Goal: Task Accomplishment & Management: Manage account settings

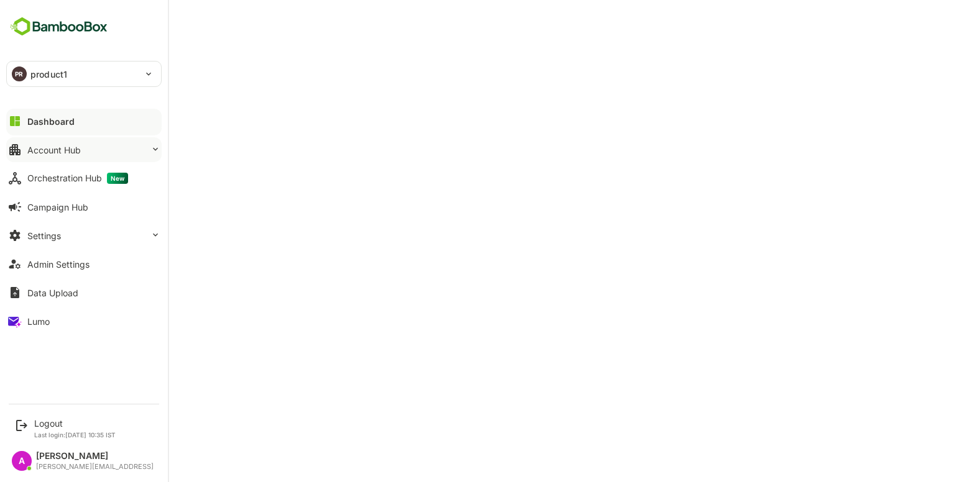
click at [124, 157] on button "Account Hub" at bounding box center [83, 149] width 155 height 25
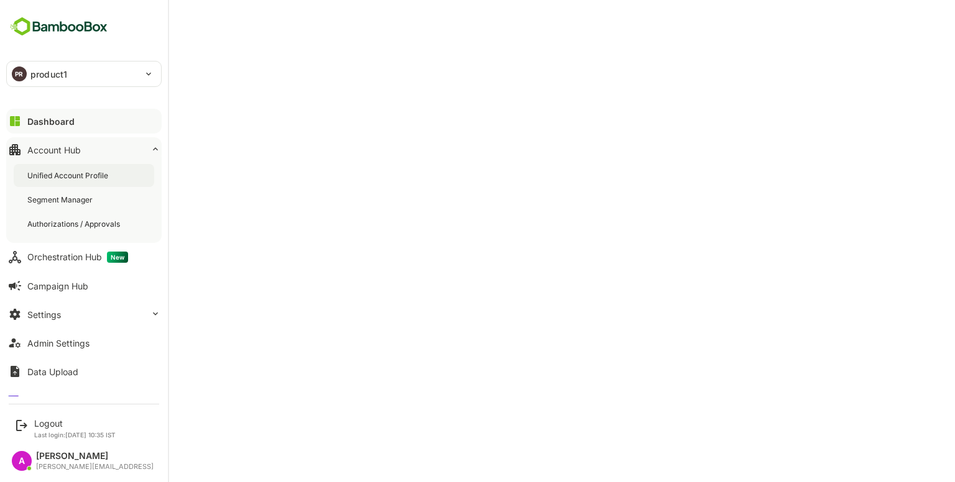
click at [99, 180] on div "Unified Account Profile" at bounding box center [68, 175] width 83 height 11
click at [20, 129] on button "Dashboard" at bounding box center [83, 121] width 155 height 25
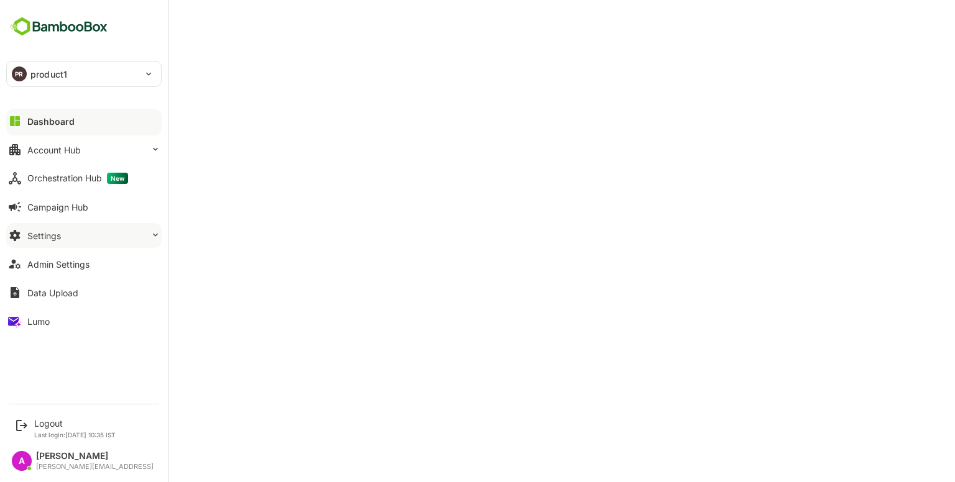
click at [84, 227] on button "Settings" at bounding box center [83, 235] width 155 height 25
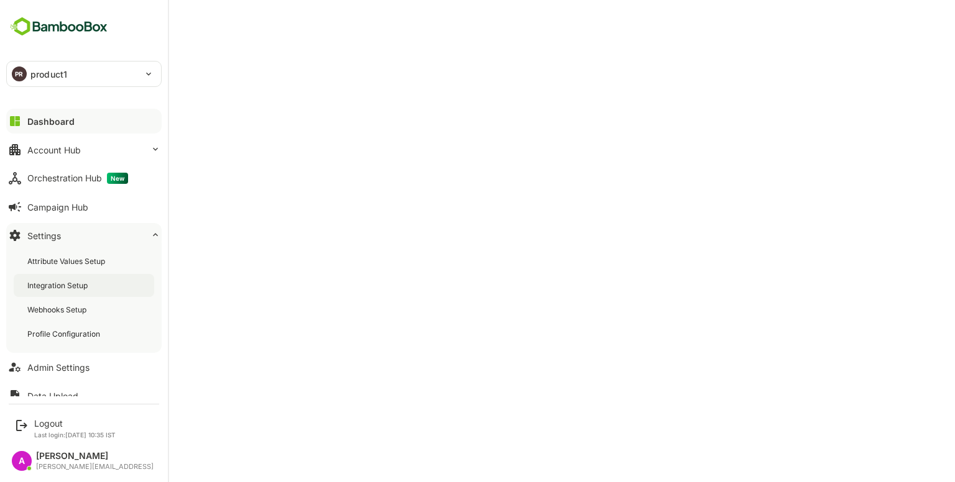
click at [62, 282] on div "Integration Setup" at bounding box center [58, 285] width 63 height 11
click at [48, 120] on div "Dashboard" at bounding box center [49, 121] width 45 height 11
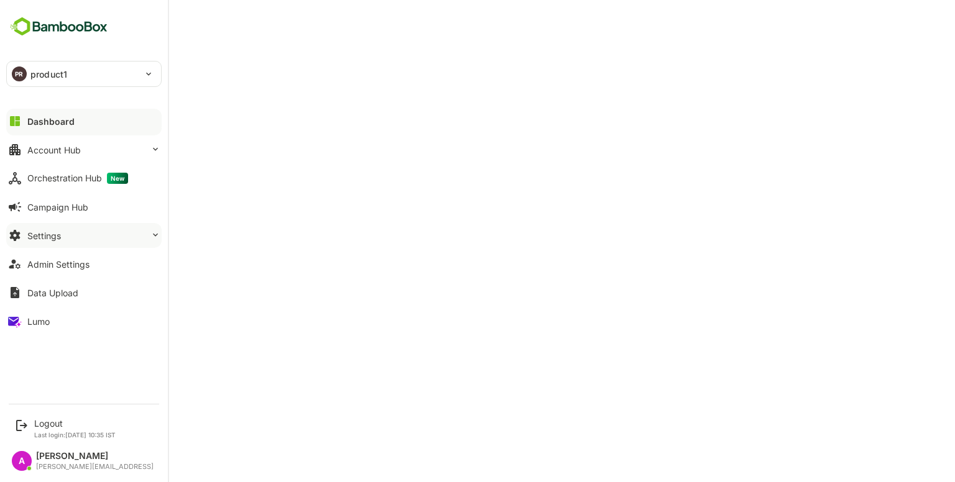
click at [65, 243] on button "Settings" at bounding box center [83, 235] width 155 height 25
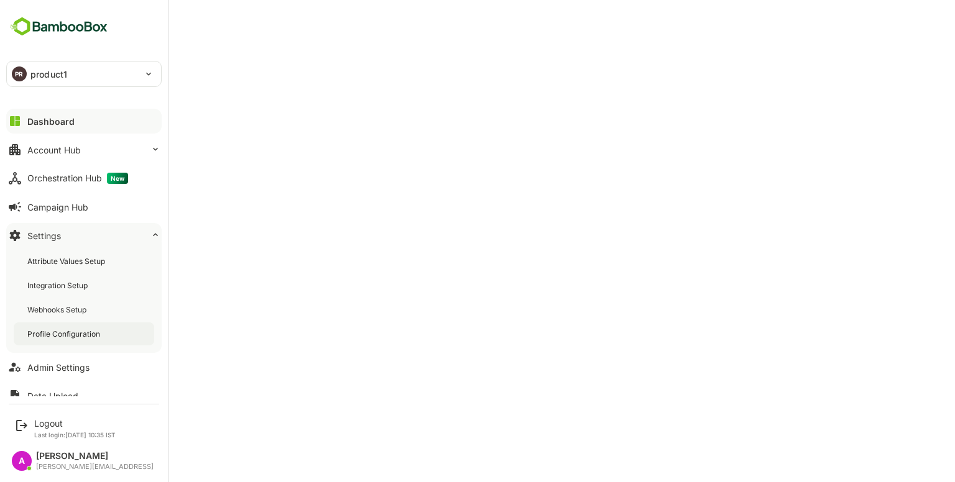
click at [53, 333] on div "Profile Configuration" at bounding box center [64, 334] width 75 height 11
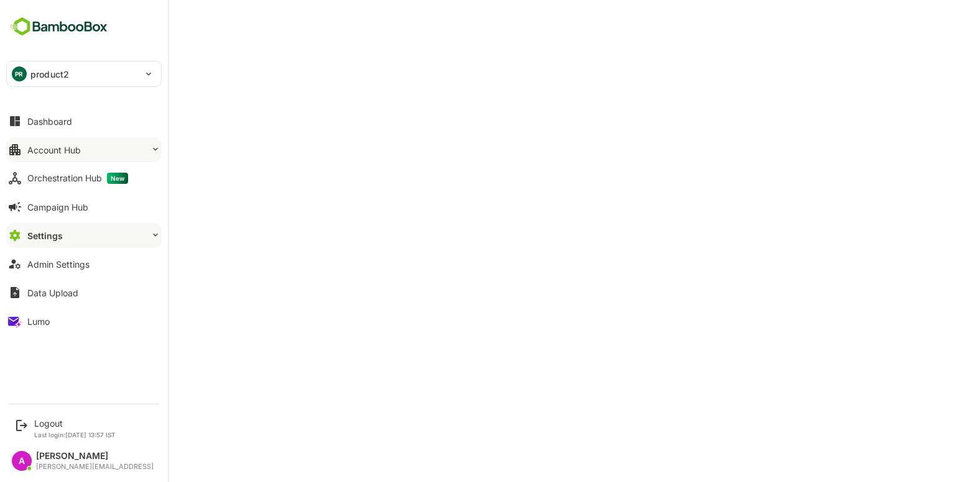
click at [55, 143] on button "Account Hub" at bounding box center [83, 149] width 155 height 25
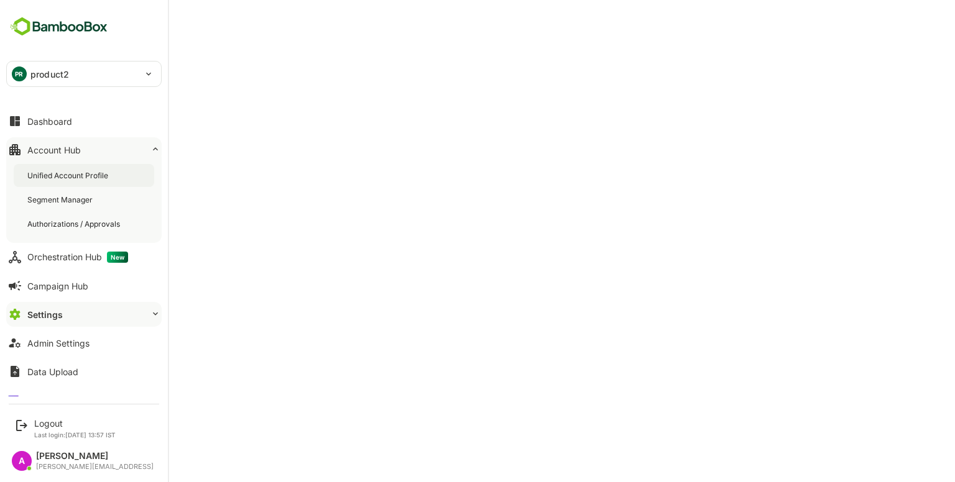
click at [96, 168] on div "Unified Account Profile" at bounding box center [84, 175] width 140 height 23
click at [67, 124] on div "Dashboard" at bounding box center [49, 121] width 45 height 11
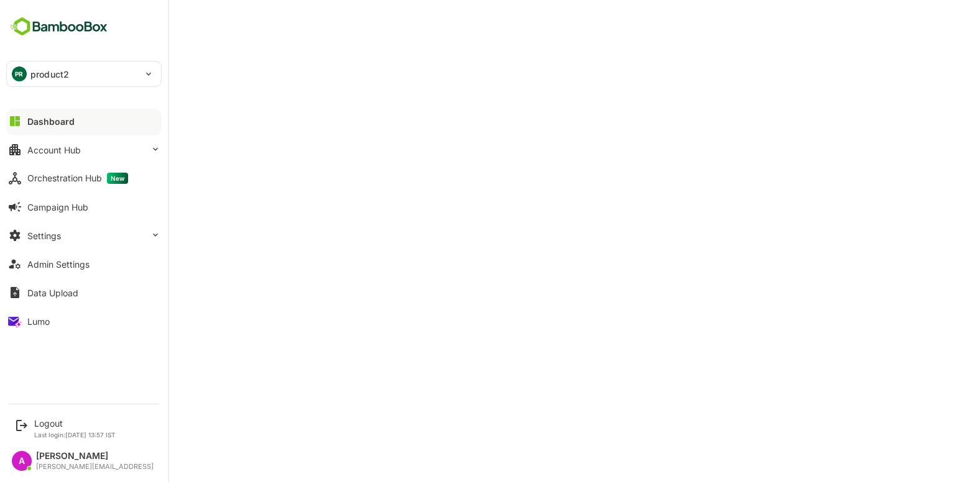
click at [68, 81] on div "PR product2" at bounding box center [76, 74] width 139 height 25
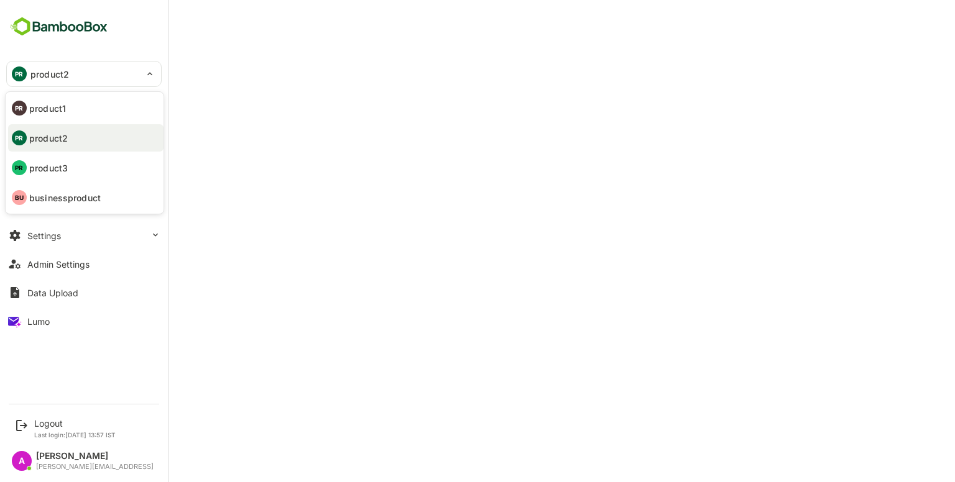
click at [582, 33] on div at bounding box center [477, 241] width 955 height 482
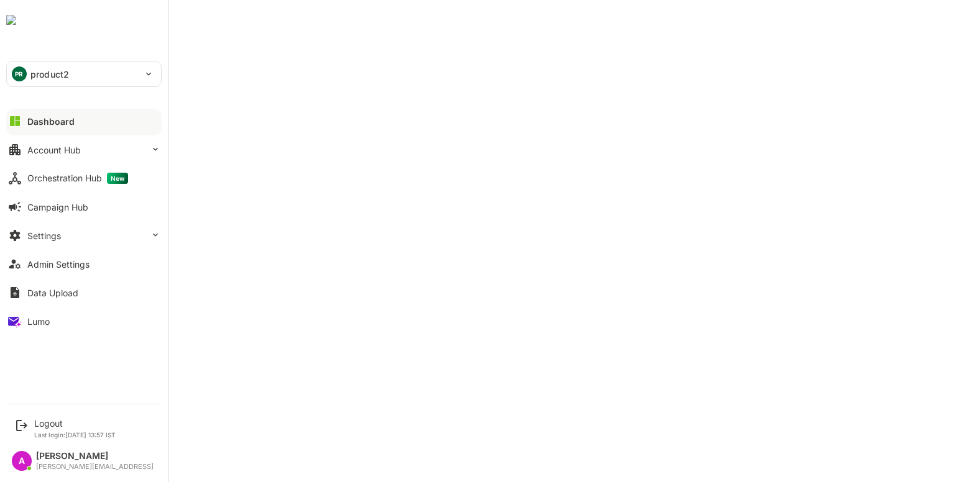
click at [28, 80] on div "PR product2" at bounding box center [76, 74] width 139 height 25
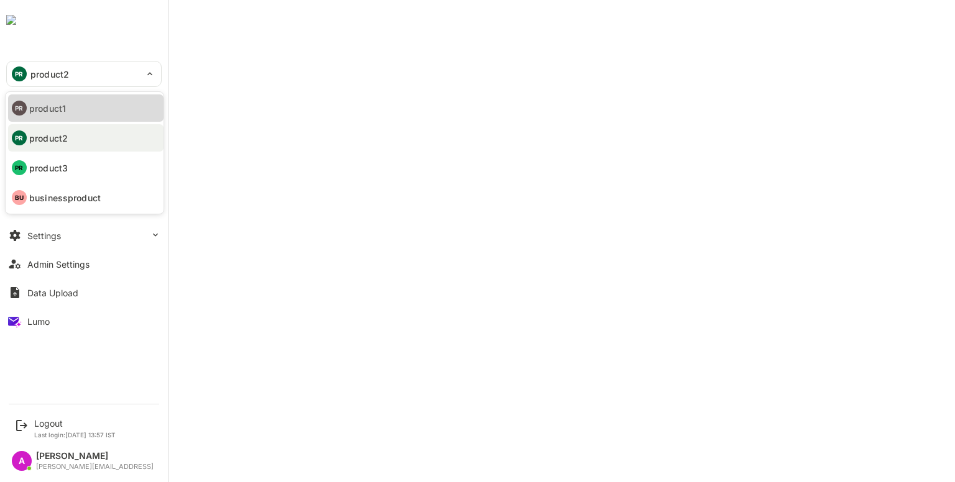
click at [93, 103] on li "PR product1" at bounding box center [85, 107] width 155 height 27
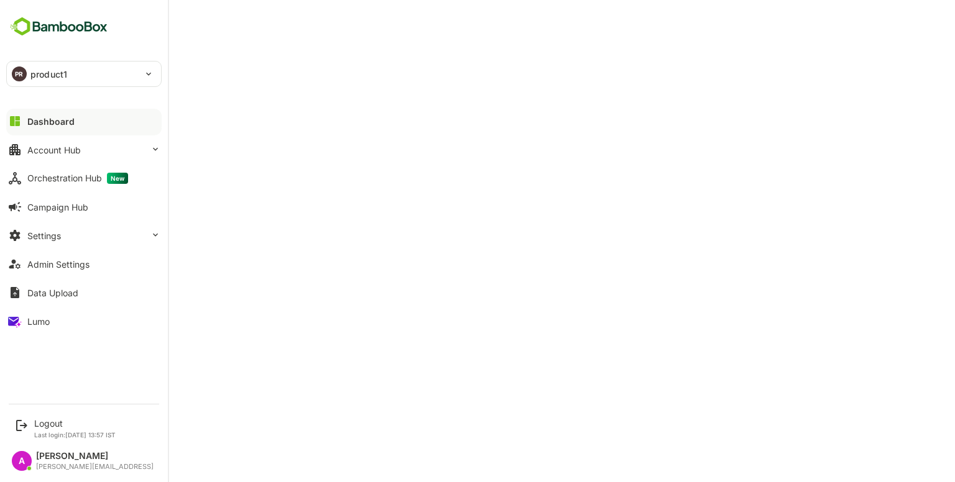
click at [33, 73] on p "product1" at bounding box center [48, 74] width 37 height 13
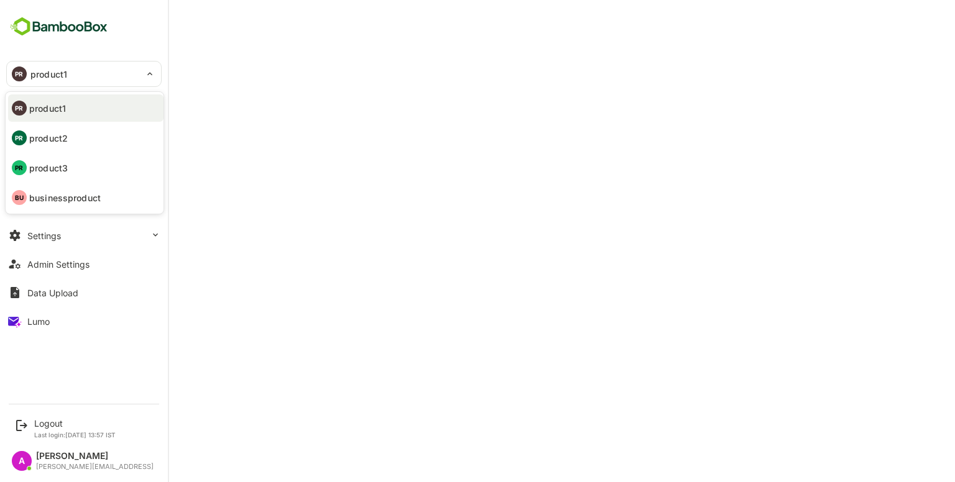
click at [886, 42] on div at bounding box center [477, 241] width 955 height 482
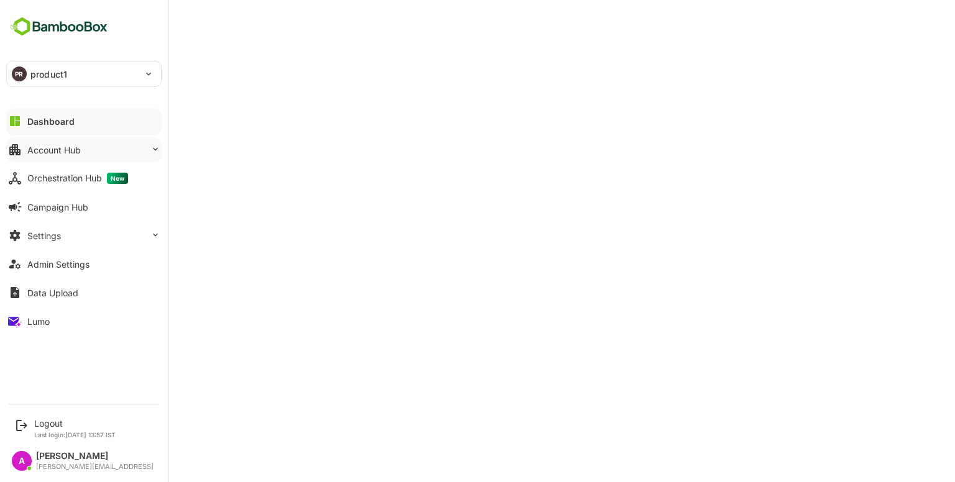
click at [67, 155] on button "Account Hub" at bounding box center [83, 149] width 155 height 25
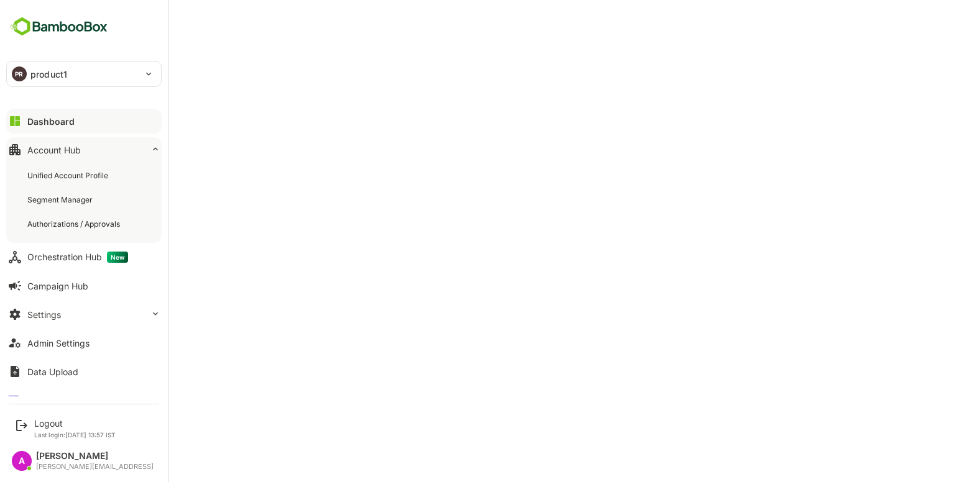
click at [70, 77] on div "PR product1" at bounding box center [76, 74] width 139 height 25
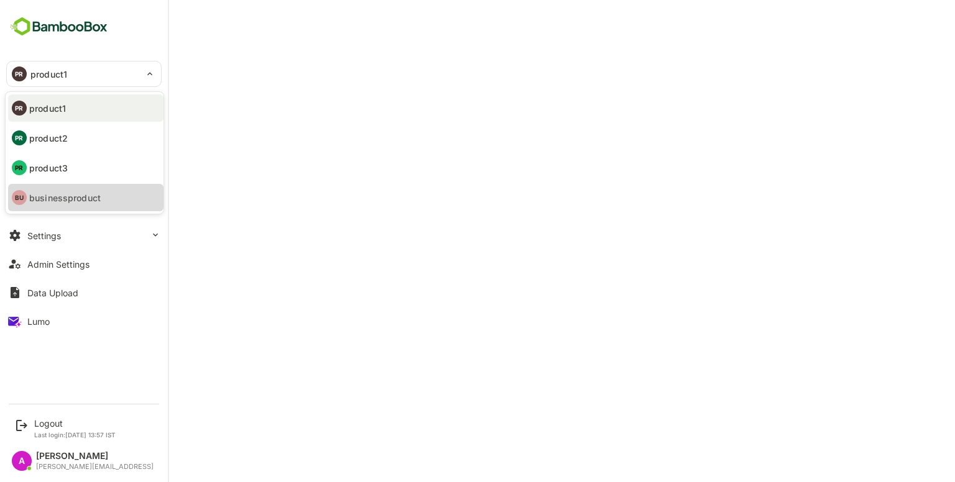
click at [71, 191] on p "businessproduct" at bounding box center [64, 197] width 71 height 13
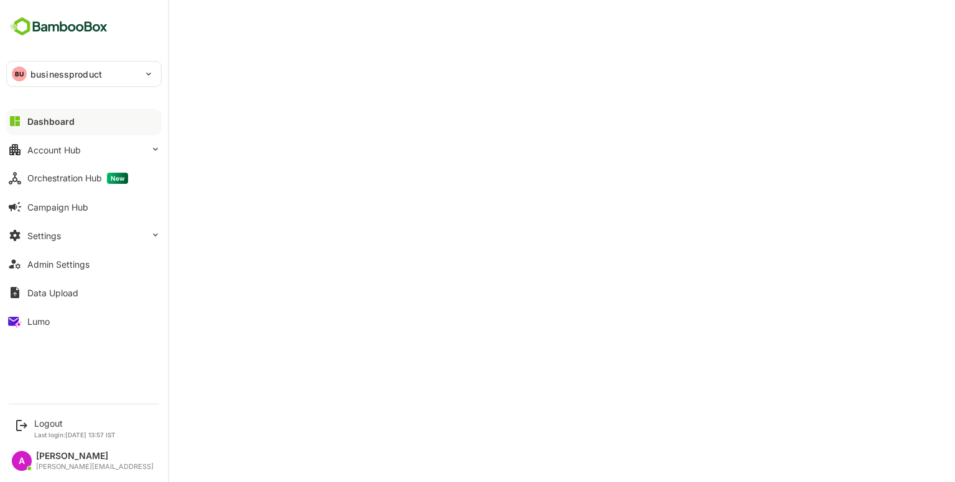
click at [46, 79] on p "businessproduct" at bounding box center [65, 74] width 71 height 13
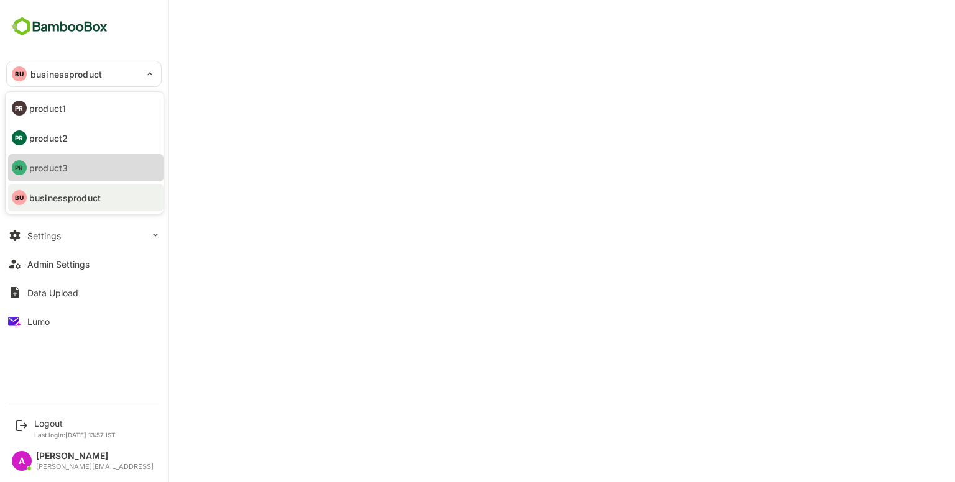
click at [70, 165] on li "PR product3" at bounding box center [85, 167] width 155 height 27
type input "********"
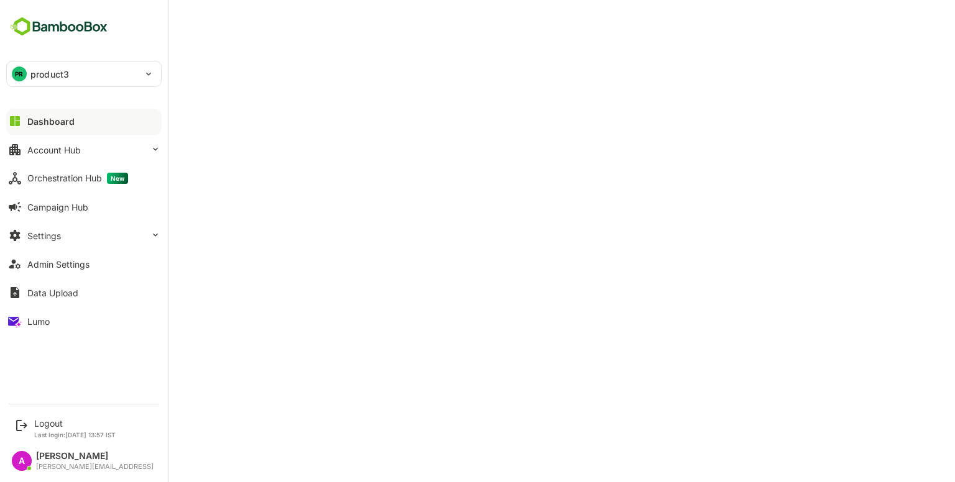
click at [50, 75] on p "product3" at bounding box center [49, 74] width 39 height 13
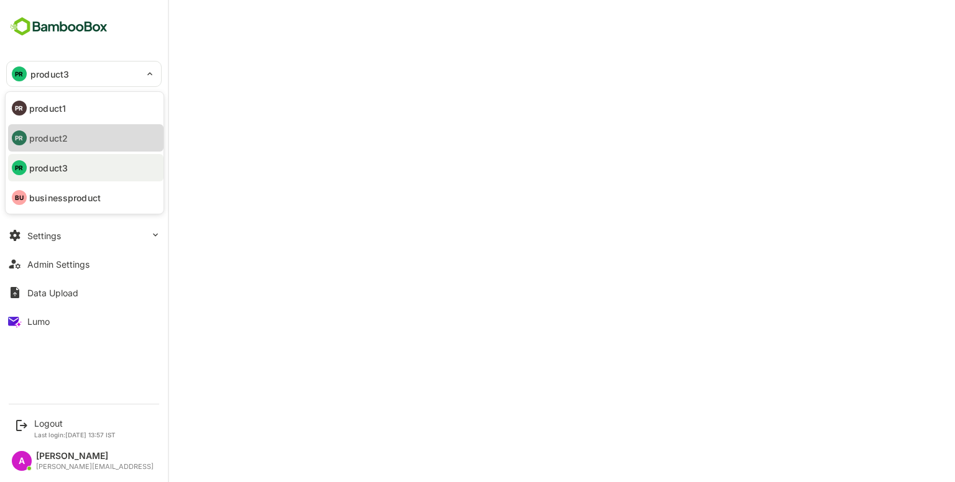
click at [63, 144] on p "product2" at bounding box center [48, 138] width 39 height 13
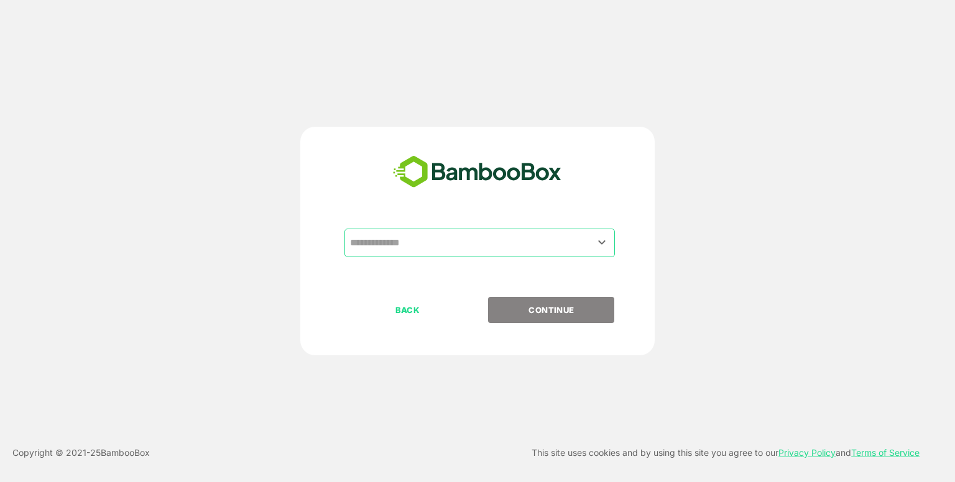
click at [449, 234] on input "text" at bounding box center [479, 243] width 265 height 24
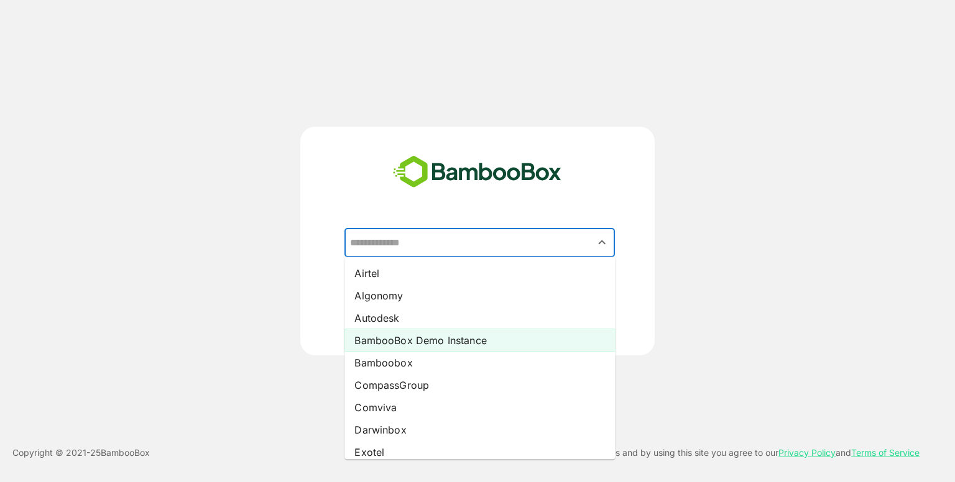
click at [421, 332] on li "BambooBox Demo Instance" at bounding box center [479, 340] width 270 height 22
type input "**********"
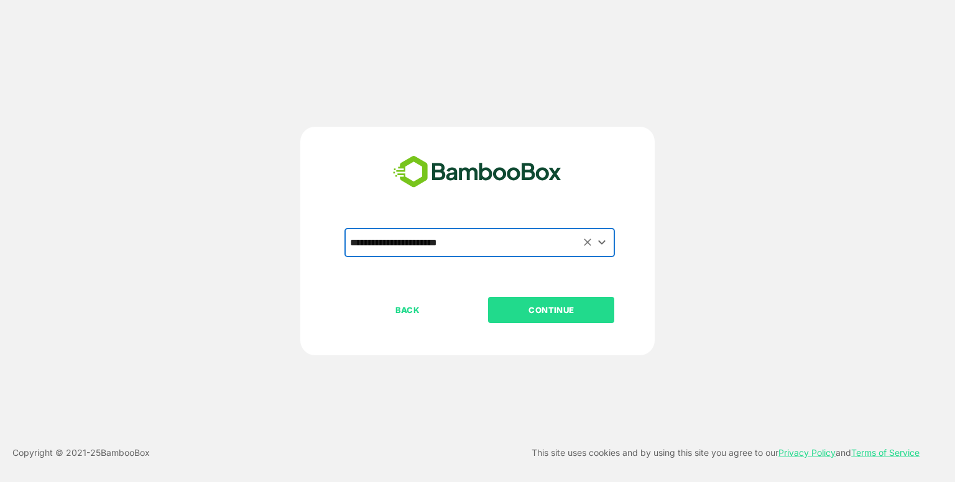
click at [544, 305] on p "CONTINUE" at bounding box center [551, 310] width 124 height 14
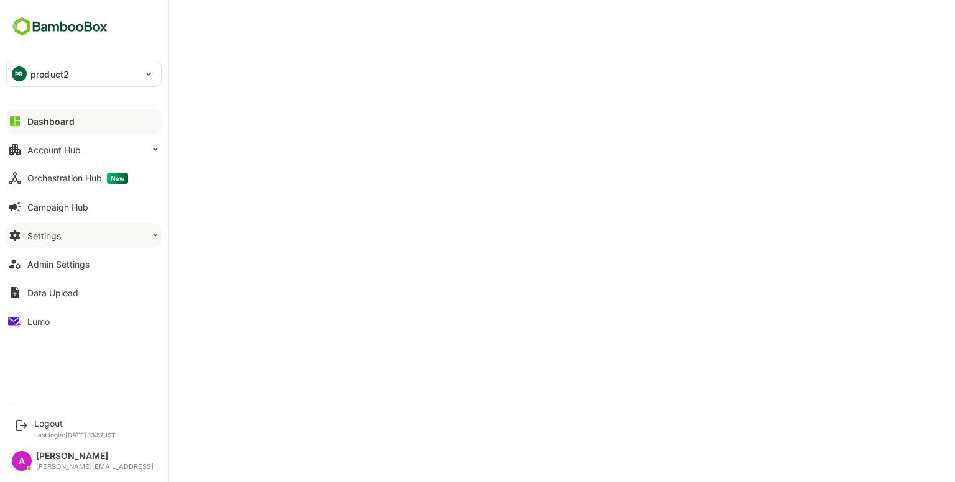
click at [80, 235] on button "Settings" at bounding box center [83, 235] width 155 height 25
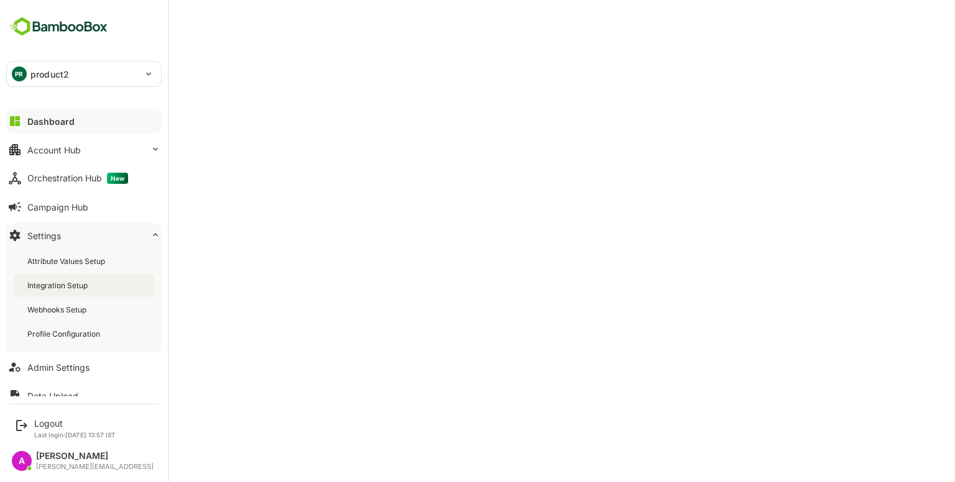
click at [76, 290] on div "Integration Setup" at bounding box center [58, 285] width 63 height 11
click at [83, 291] on div "Integration Setup" at bounding box center [84, 285] width 140 height 23
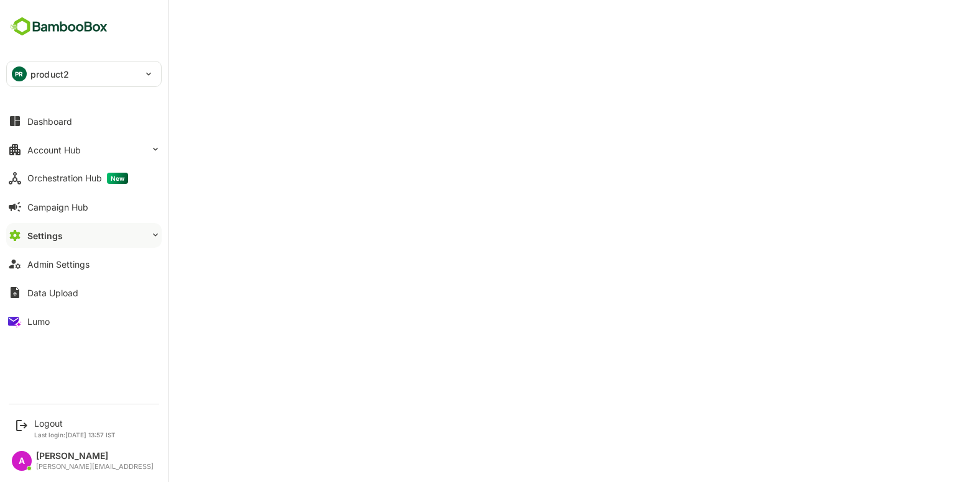
click at [62, 239] on div "Settings" at bounding box center [44, 236] width 35 height 11
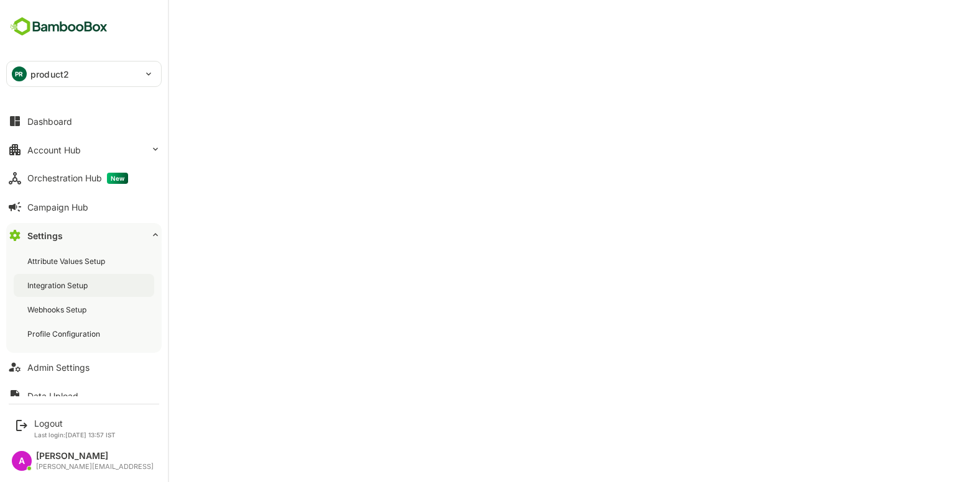
click at [59, 288] on div "Integration Setup" at bounding box center [58, 285] width 63 height 11
click at [35, 63] on div "PR product2" at bounding box center [76, 74] width 139 height 25
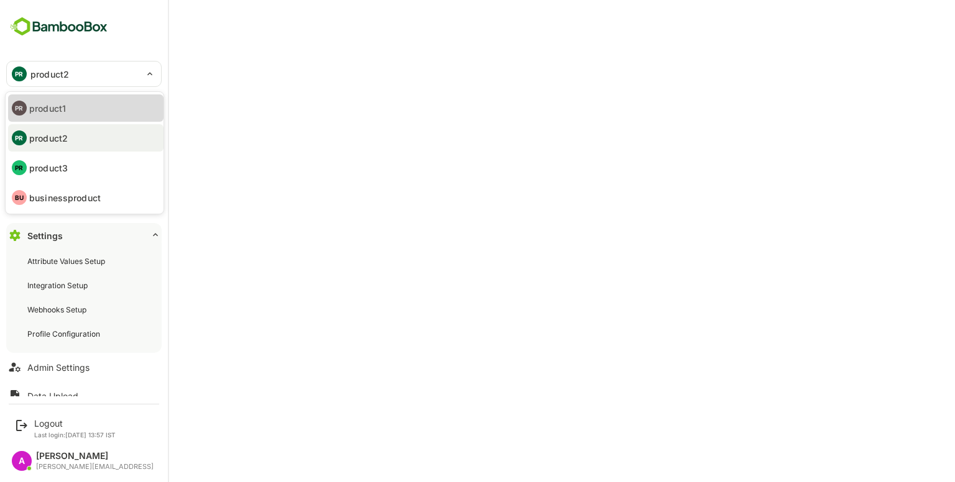
click at [57, 98] on li "PR product1" at bounding box center [85, 107] width 155 height 27
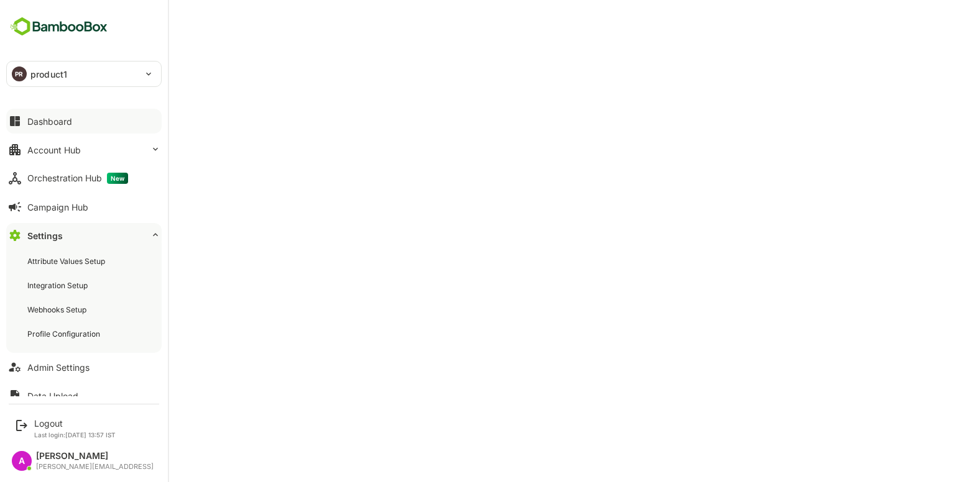
click at [62, 126] on div "Dashboard" at bounding box center [49, 121] width 45 height 11
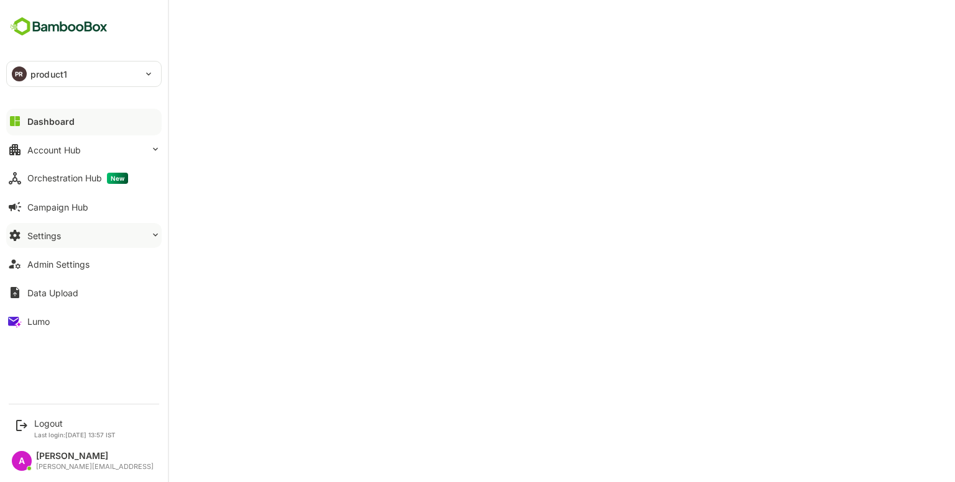
drag, startPoint x: 57, startPoint y: 219, endPoint x: 65, endPoint y: 230, distance: 13.4
click at [65, 230] on div "Dashboard Account Hub Orchestration Hub New Campaign Hub Settings Admin Setting…" at bounding box center [84, 221] width 168 height 229
click at [65, 230] on button "Settings" at bounding box center [83, 235] width 155 height 25
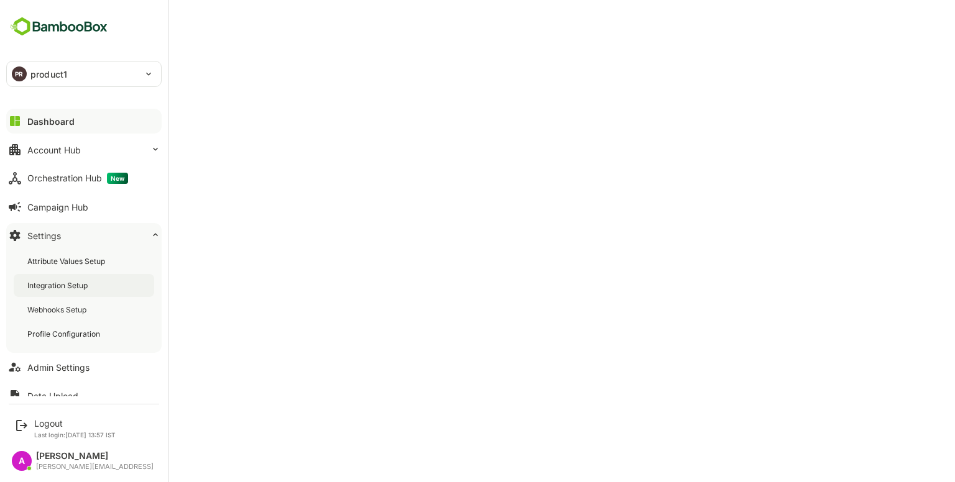
click at [76, 280] on div "Integration Setup" at bounding box center [58, 285] width 63 height 11
click at [80, 110] on button "Dashboard" at bounding box center [83, 121] width 155 height 25
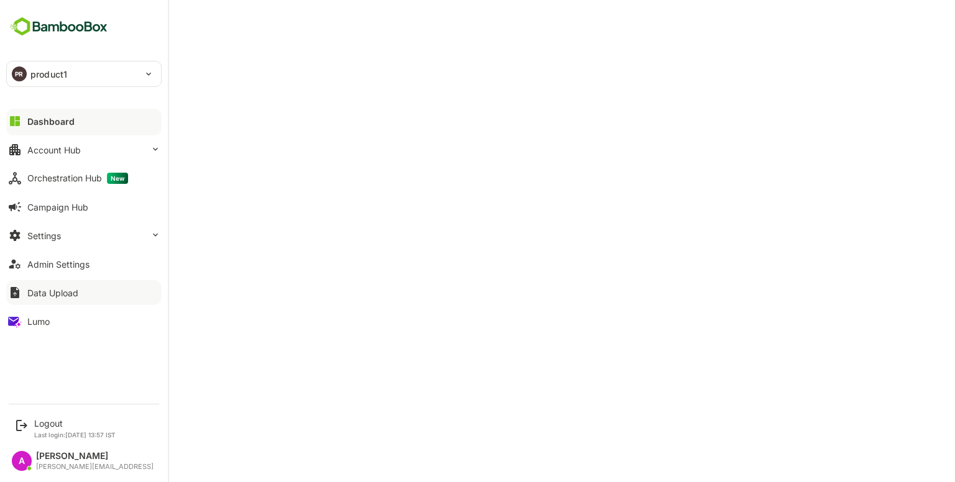
click at [52, 292] on div "Data Upload" at bounding box center [52, 293] width 51 height 11
click at [65, 262] on div "Admin Settings" at bounding box center [58, 264] width 62 height 11
click at [68, 153] on div "Account Hub" at bounding box center [53, 150] width 53 height 11
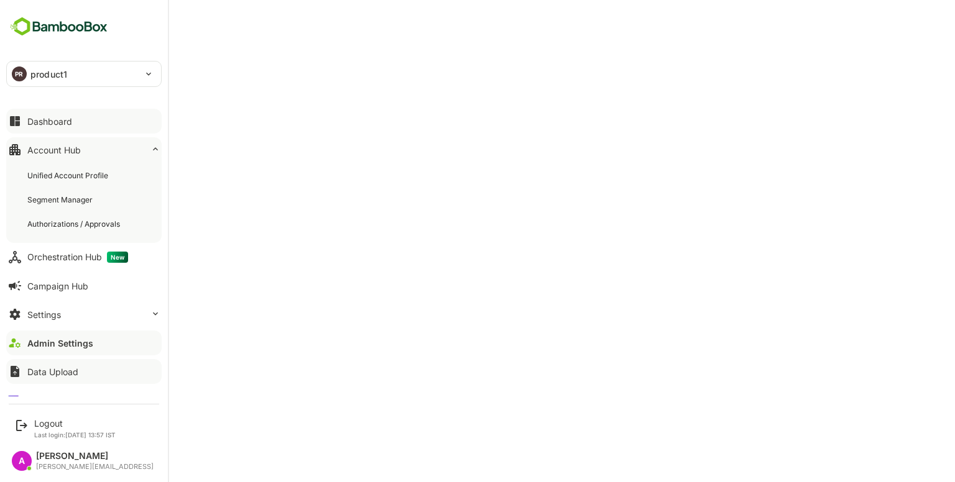
click at [65, 115] on button "Dashboard" at bounding box center [83, 121] width 155 height 25
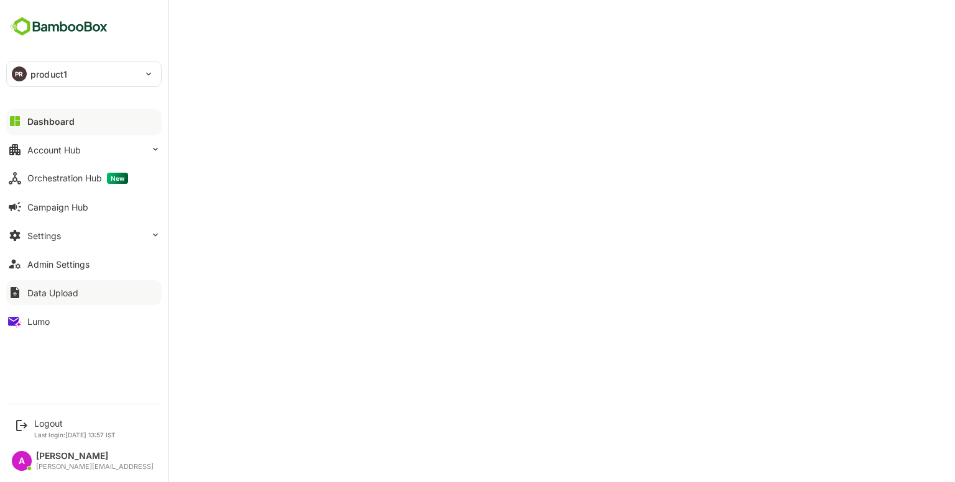
click at [40, 297] on div "Data Upload" at bounding box center [52, 293] width 51 height 11
click at [71, 155] on button "Account Hub" at bounding box center [83, 149] width 155 height 25
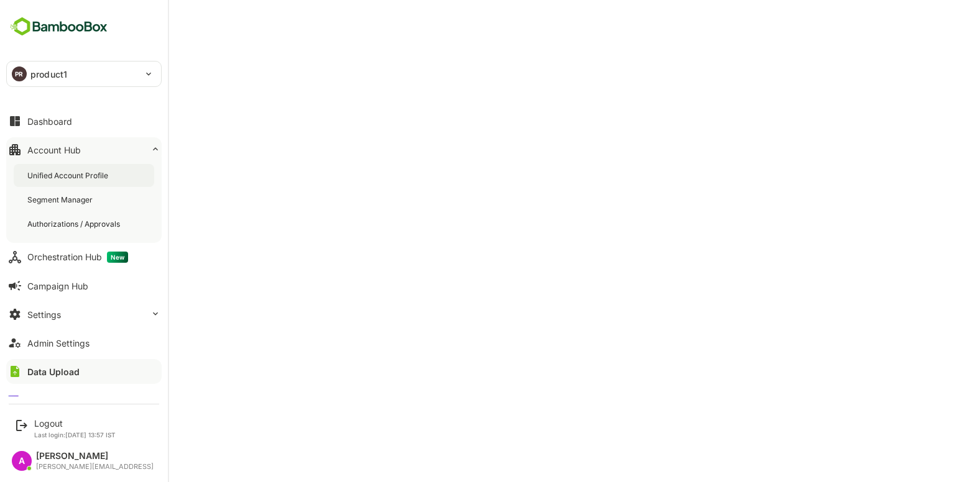
click at [85, 173] on div "Unified Account Profile" at bounding box center [68, 175] width 83 height 11
click at [0, 195] on div "Dashboard Account Hub Unified Account Profile Segment Manager Authorizations / …" at bounding box center [84, 252] width 168 height 290
click at [52, 127] on button "Dashboard" at bounding box center [83, 121] width 155 height 25
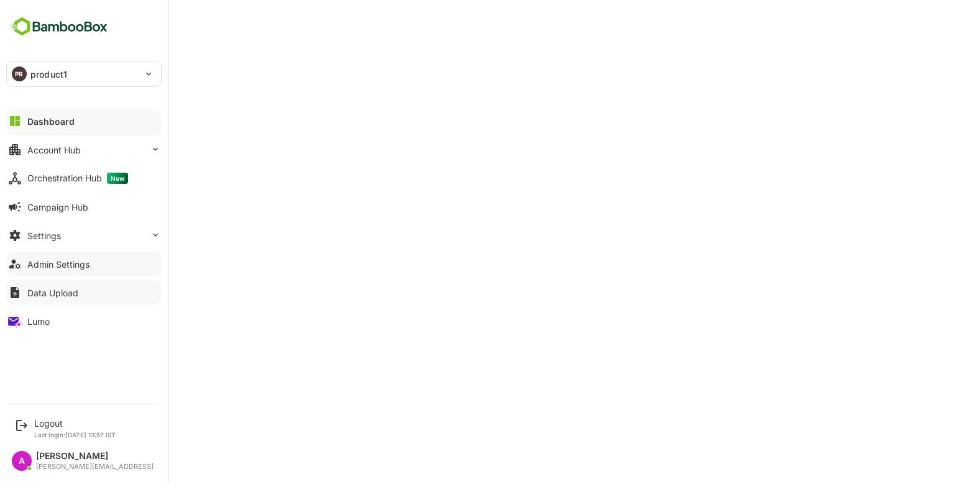
click at [59, 257] on button "Admin Settings" at bounding box center [83, 264] width 155 height 25
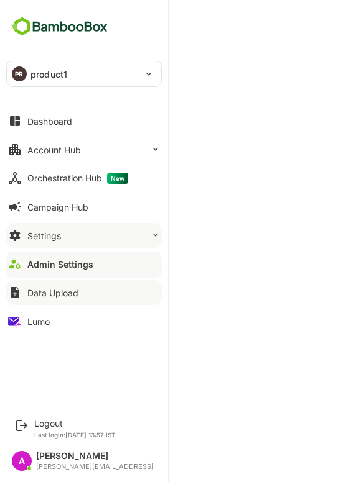
click at [67, 232] on button "Settings" at bounding box center [83, 235] width 155 height 25
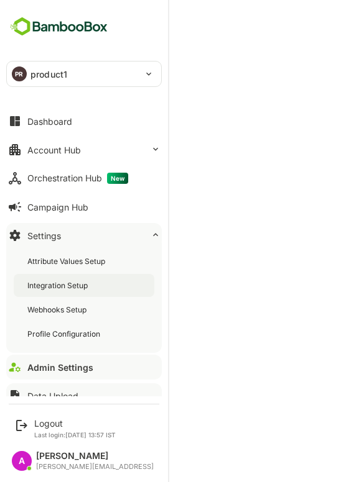
click at [78, 286] on div "Integration Setup" at bounding box center [58, 285] width 63 height 11
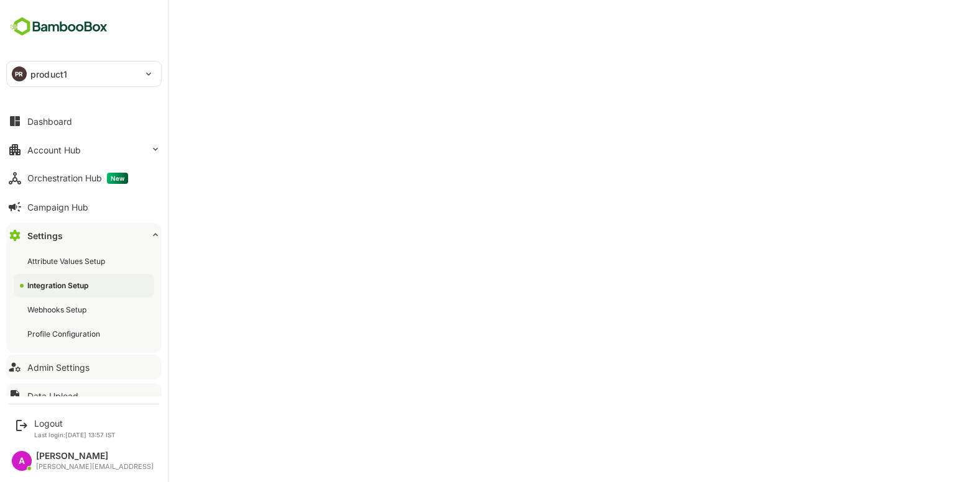
click at [57, 367] on div "Admin Settings" at bounding box center [58, 367] width 62 height 11
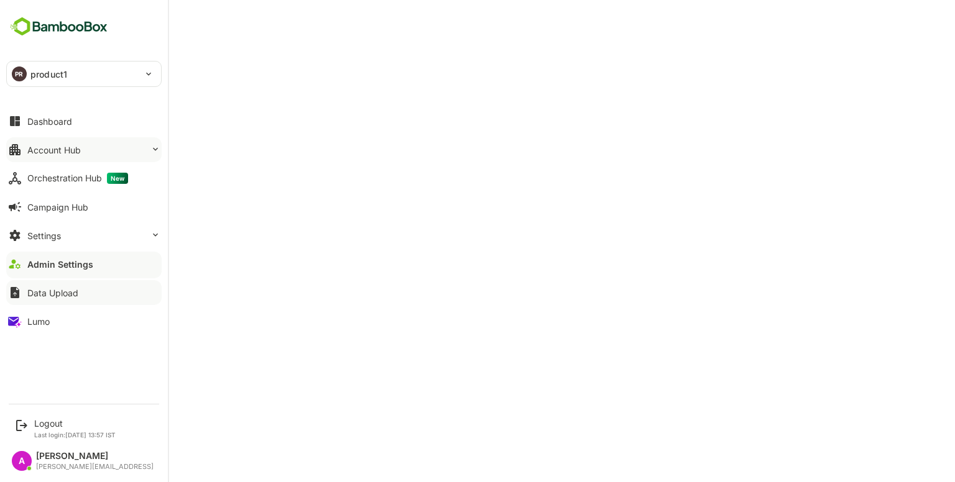
click at [81, 144] on button "Account Hub" at bounding box center [83, 149] width 155 height 25
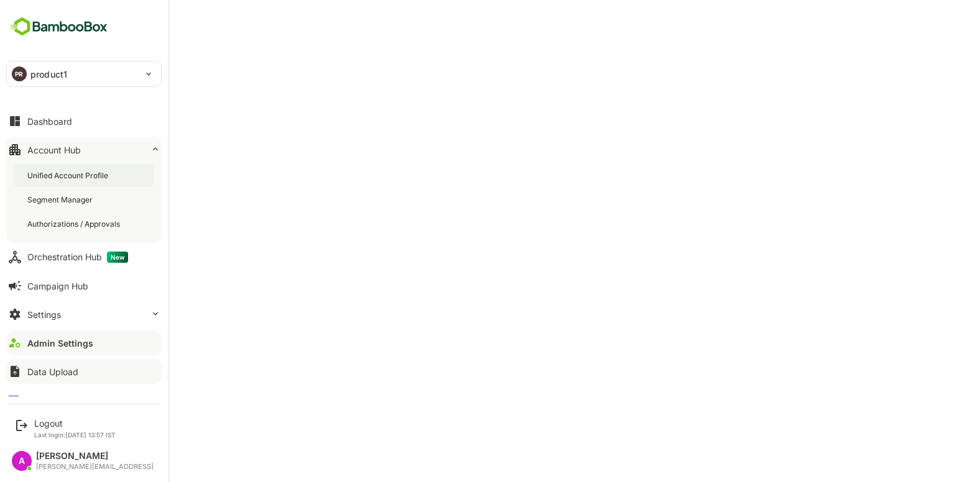
click at [93, 172] on div "Unified Account Profile" at bounding box center [68, 175] width 83 height 11
click at [80, 116] on button "Dashboard" at bounding box center [83, 121] width 155 height 25
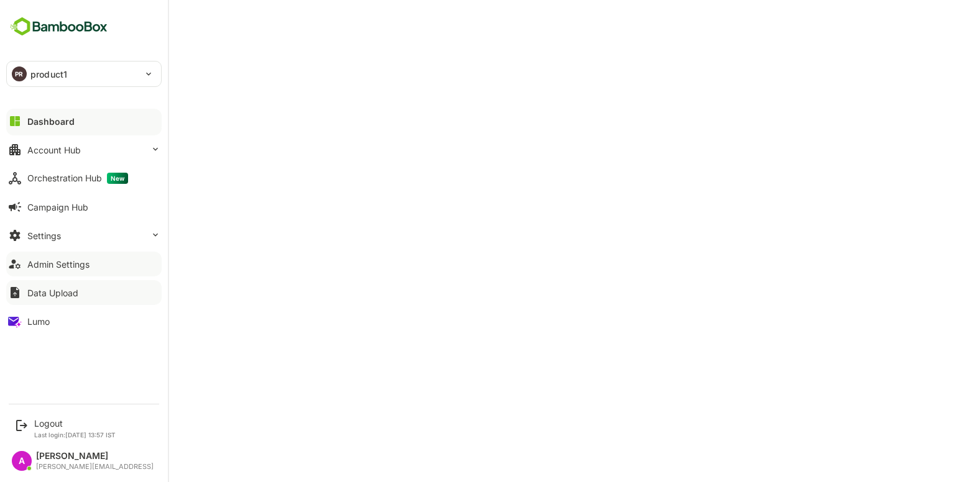
click at [30, 78] on div "PR product1" at bounding box center [76, 74] width 139 height 25
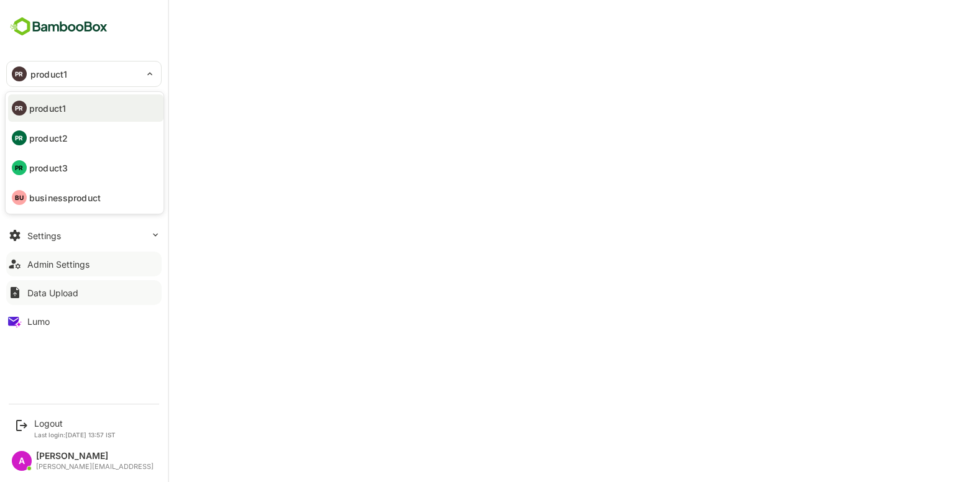
click at [42, 141] on p "product2" at bounding box center [48, 138] width 39 height 13
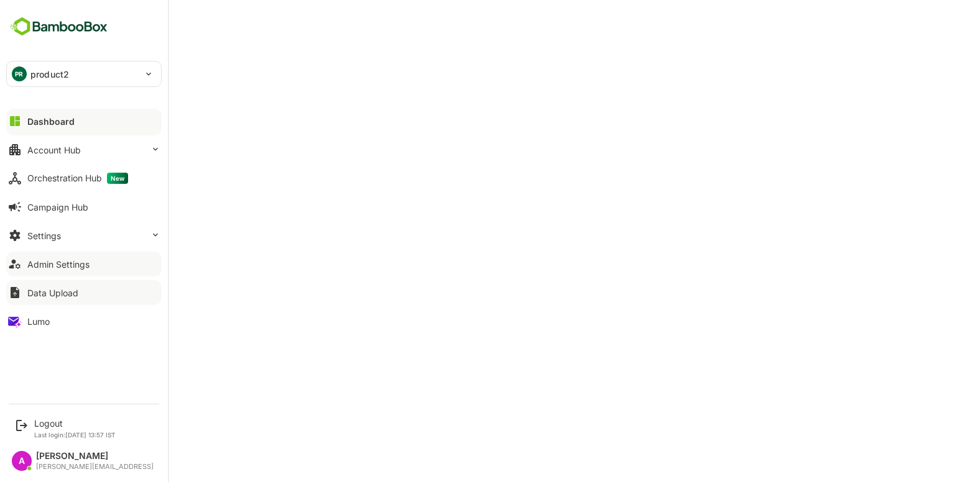
click at [44, 83] on div "PR product2" at bounding box center [76, 74] width 139 height 25
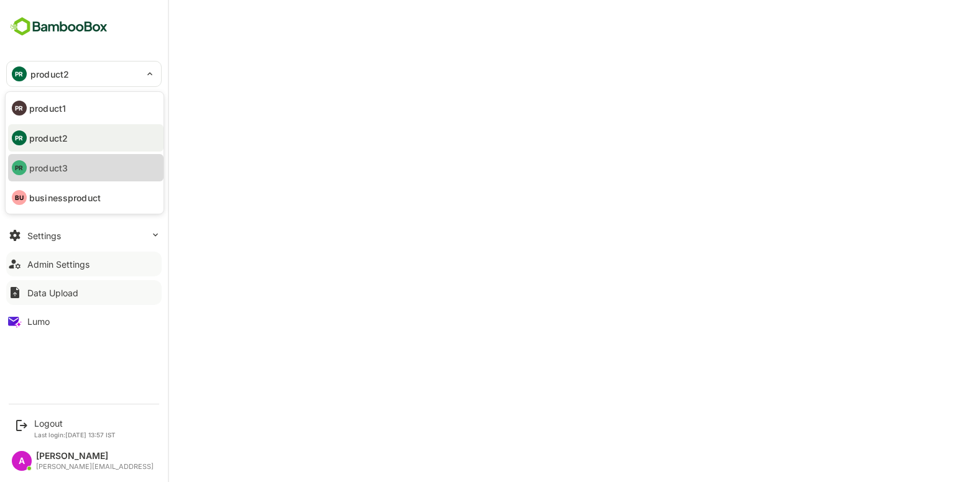
click at [63, 159] on li "PR product3" at bounding box center [85, 167] width 155 height 27
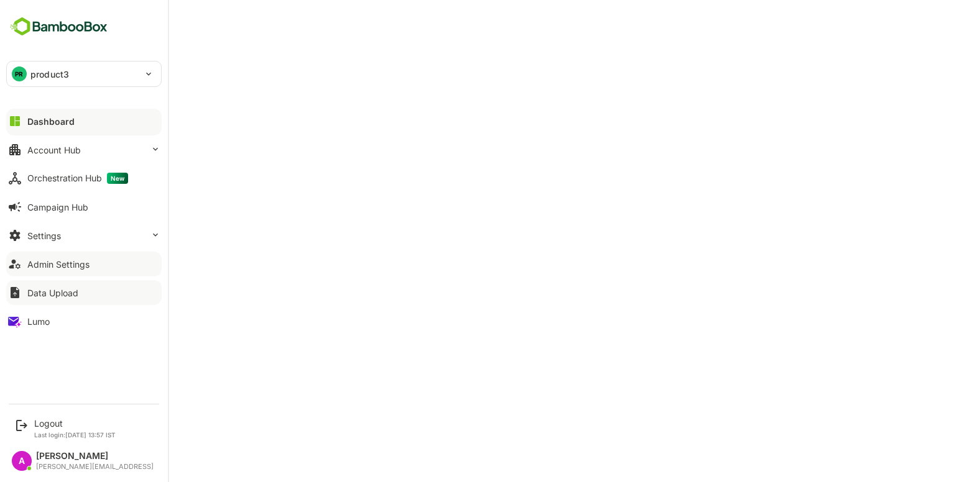
click at [17, 68] on div "PR" at bounding box center [19, 74] width 15 height 15
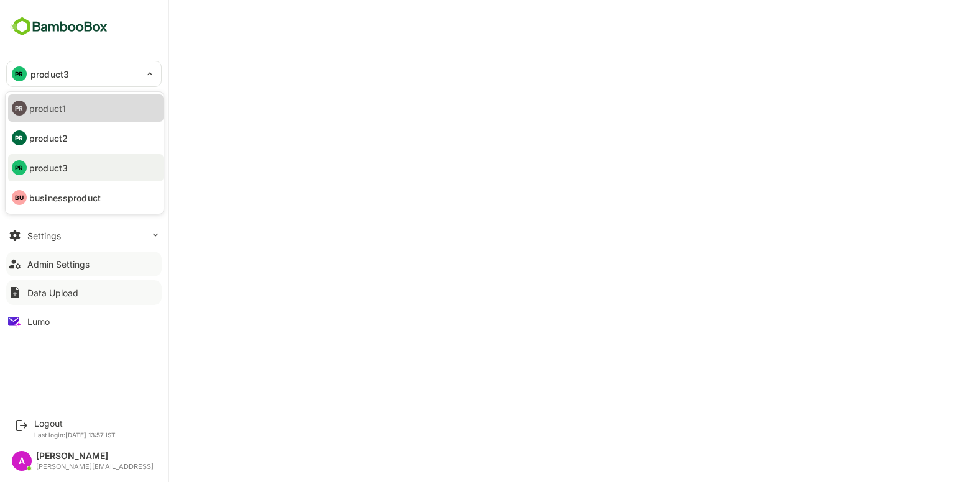
click at [73, 116] on li "PR product1" at bounding box center [85, 107] width 155 height 27
type input "********"
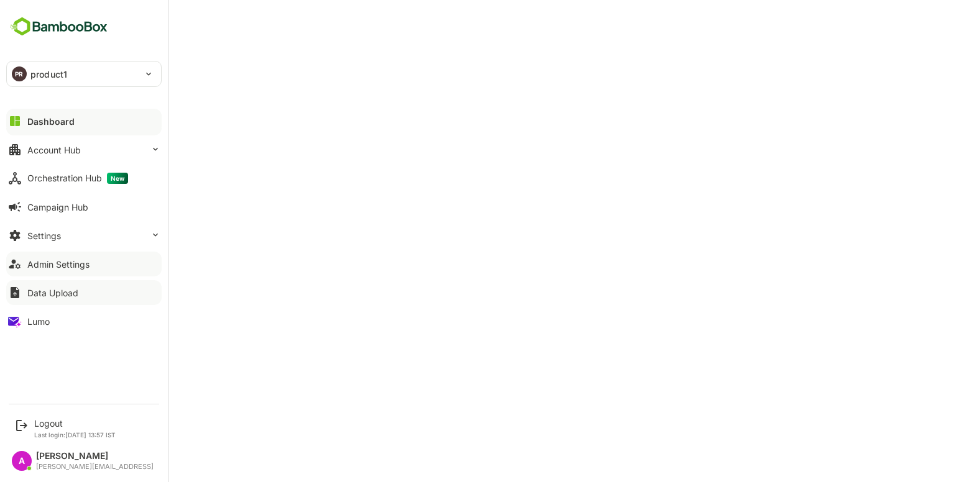
click at [76, 75] on div "PR product1" at bounding box center [76, 74] width 139 height 25
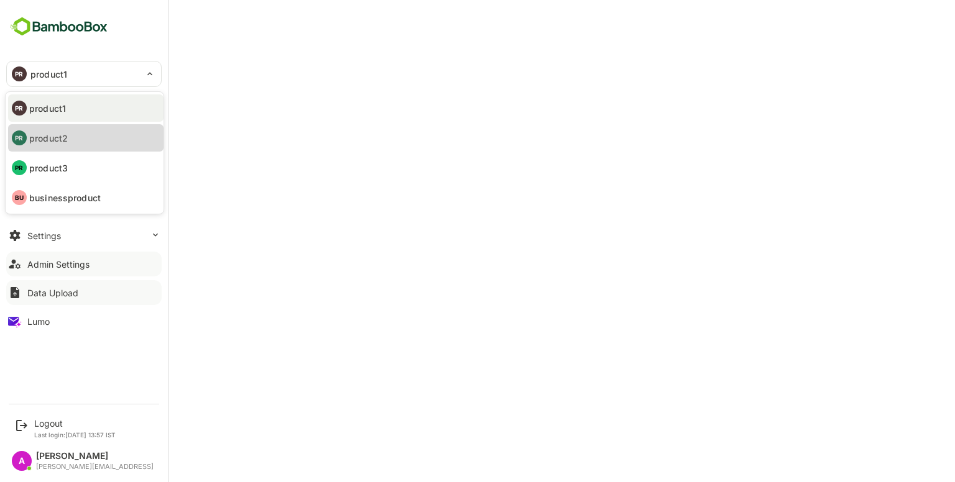
click at [58, 133] on p "product2" at bounding box center [48, 138] width 39 height 13
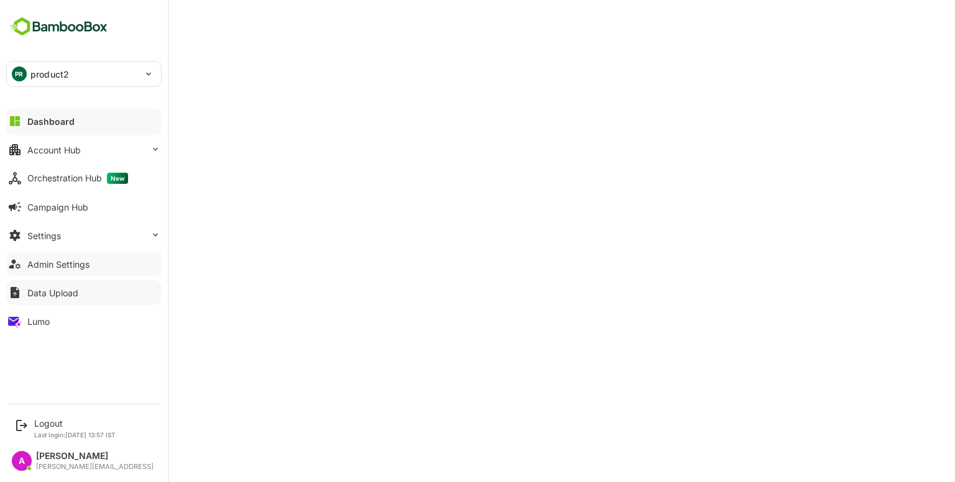
click at [50, 74] on p "product2" at bounding box center [49, 74] width 39 height 13
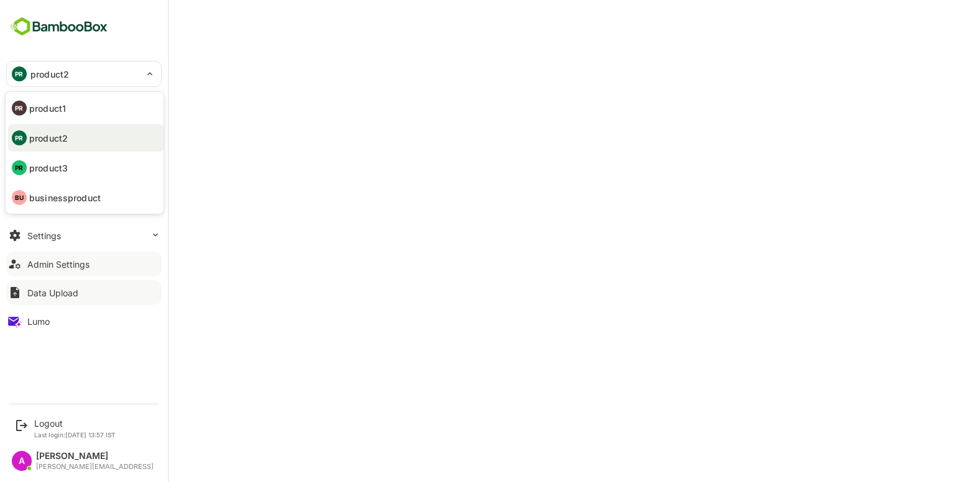
click at [67, 113] on li "PR product1" at bounding box center [85, 107] width 155 height 27
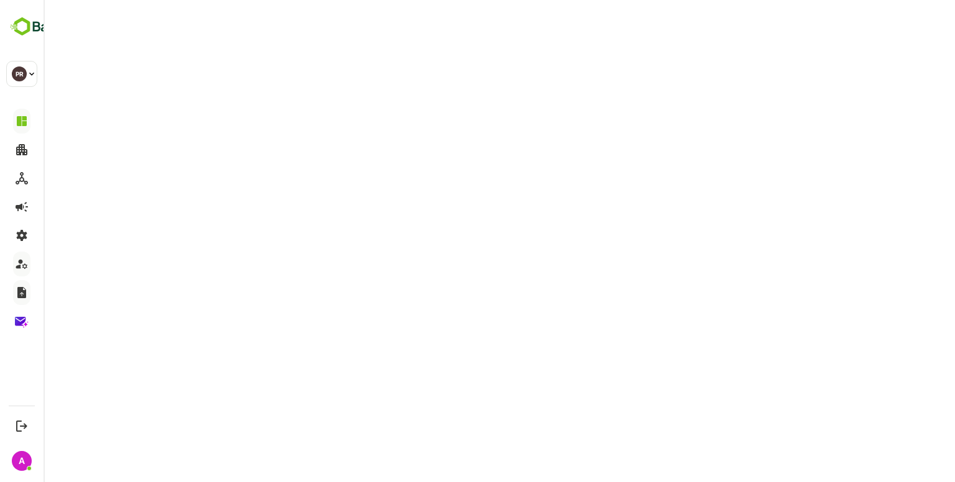
type input "********"
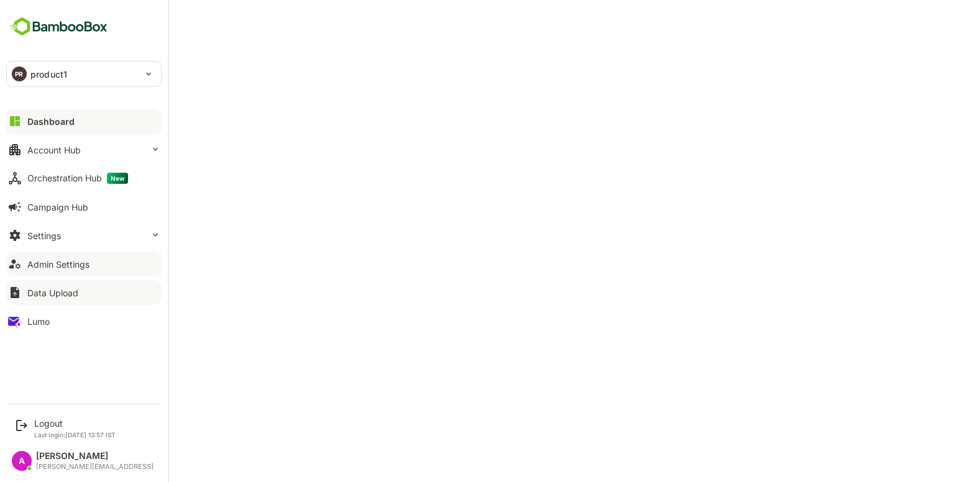
click at [66, 265] on div "Admin Settings" at bounding box center [58, 264] width 62 height 11
click at [44, 423] on div "Logout" at bounding box center [74, 423] width 81 height 11
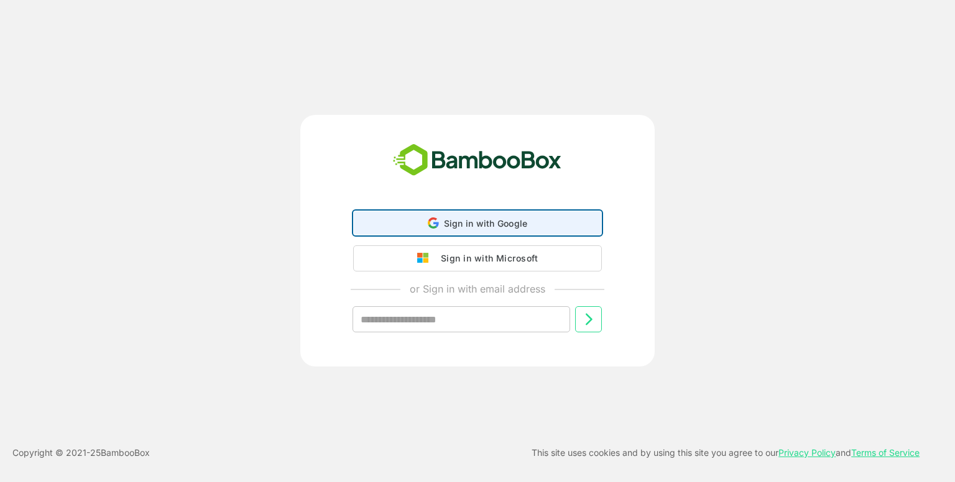
click at [502, 221] on span "Sign in with Google" at bounding box center [486, 223] width 84 height 11
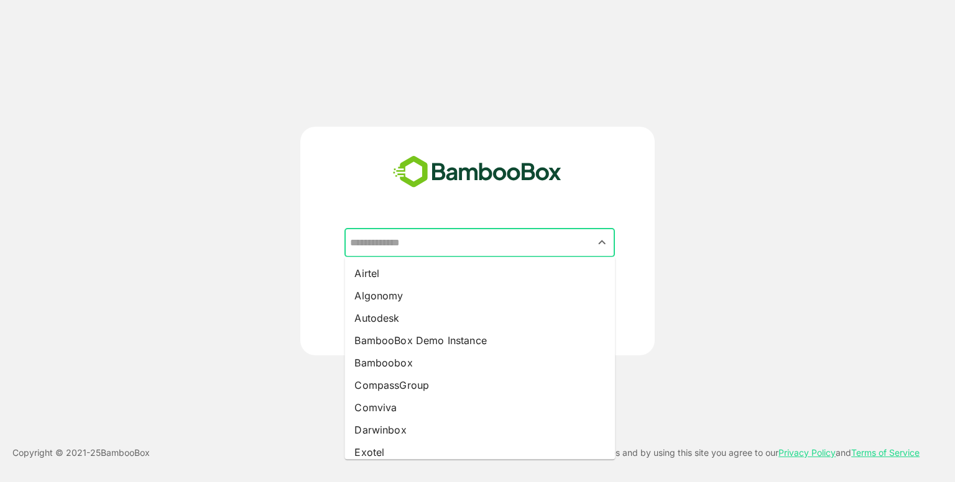
click at [427, 241] on input "text" at bounding box center [479, 243] width 265 height 24
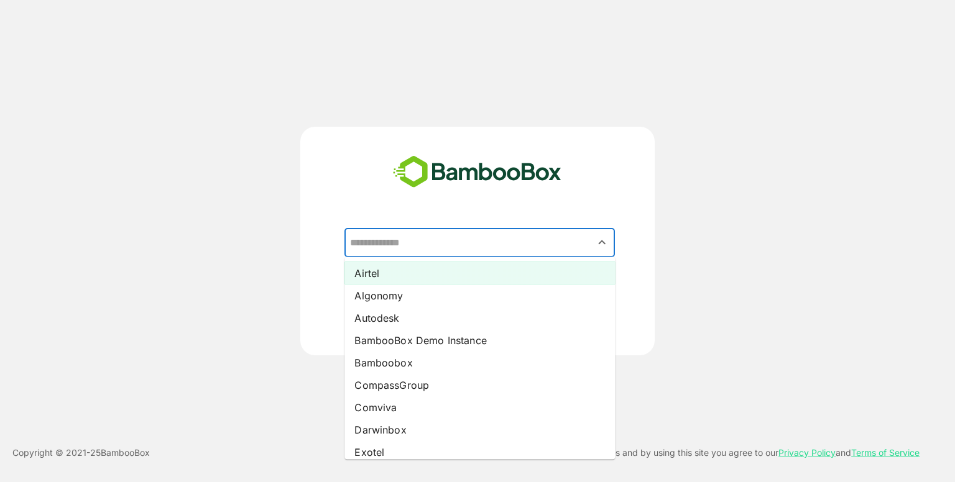
click at [384, 280] on li "Airtel" at bounding box center [479, 273] width 270 height 22
type input "******"
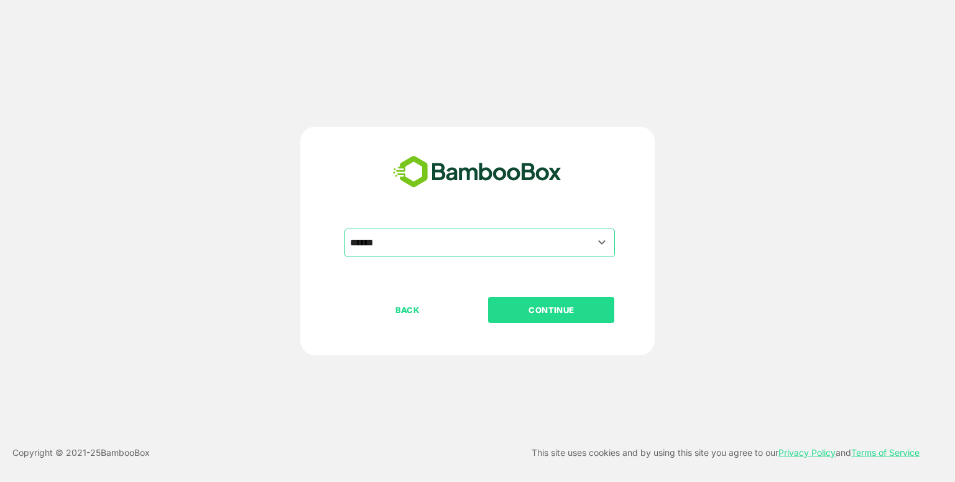
drag, startPoint x: 540, startPoint y: 304, endPoint x: 515, endPoint y: 306, distance: 25.6
click at [515, 306] on p "CONTINUE" at bounding box center [551, 310] width 124 height 14
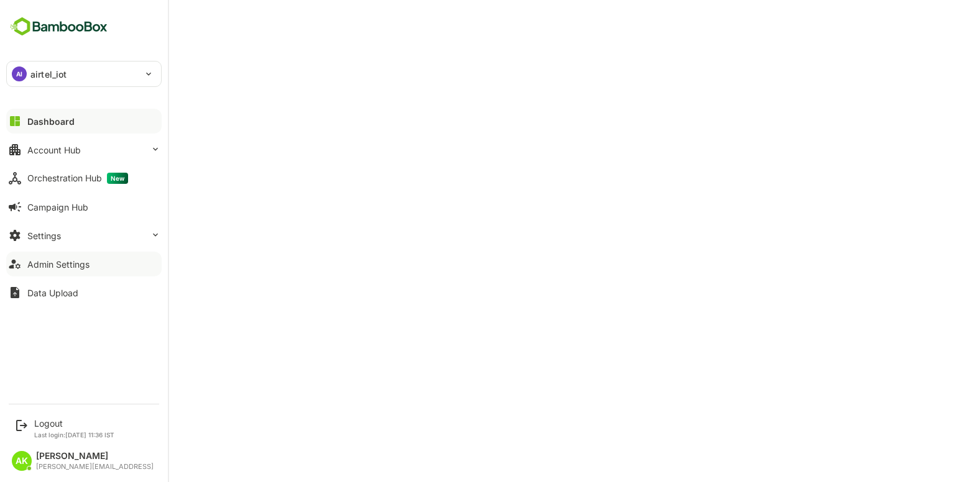
click at [62, 261] on div "Admin Settings" at bounding box center [58, 264] width 62 height 11
